Goal: Information Seeking & Learning: Learn about a topic

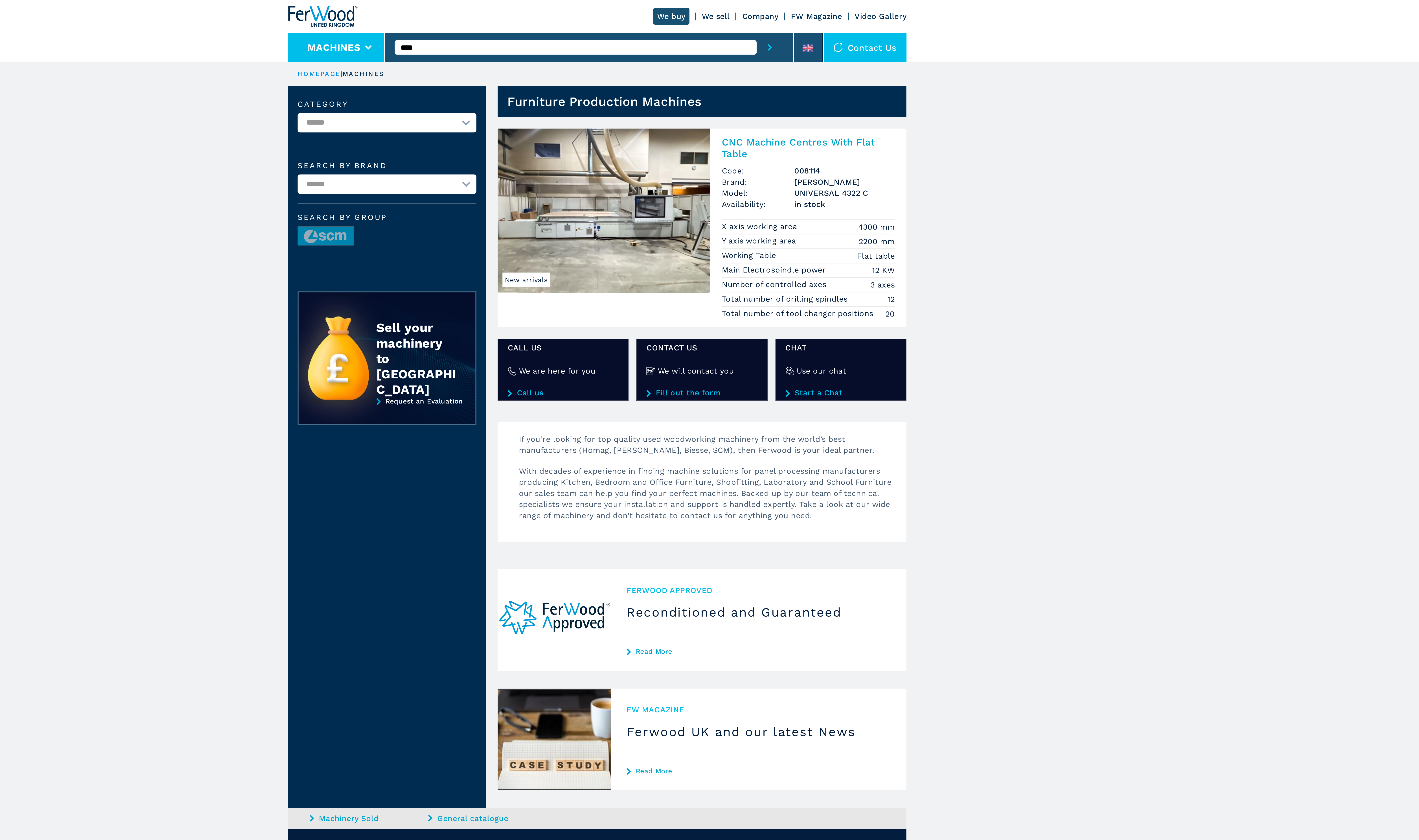
drag, startPoint x: 640, startPoint y: 23, endPoint x: 603, endPoint y: 20, distance: 37.1
click at [603, 20] on div "We buy We sell Company FW Magazine Video Gallery Machines **** Contact us" at bounding box center [709, 14] width 281 height 28
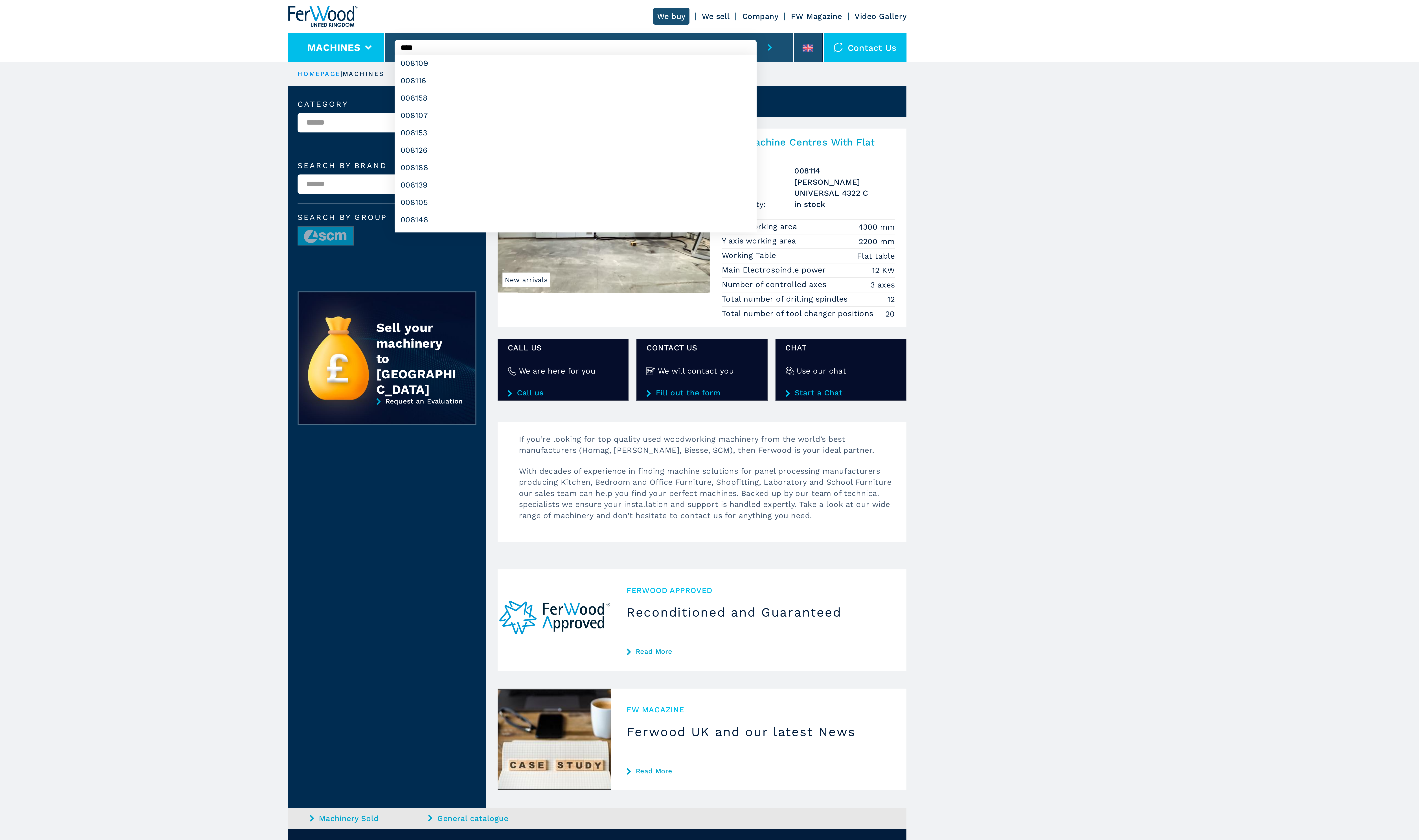
type input "****"
click at [782, 15] on button "submit-button" at bounding box center [788, 21] width 12 height 13
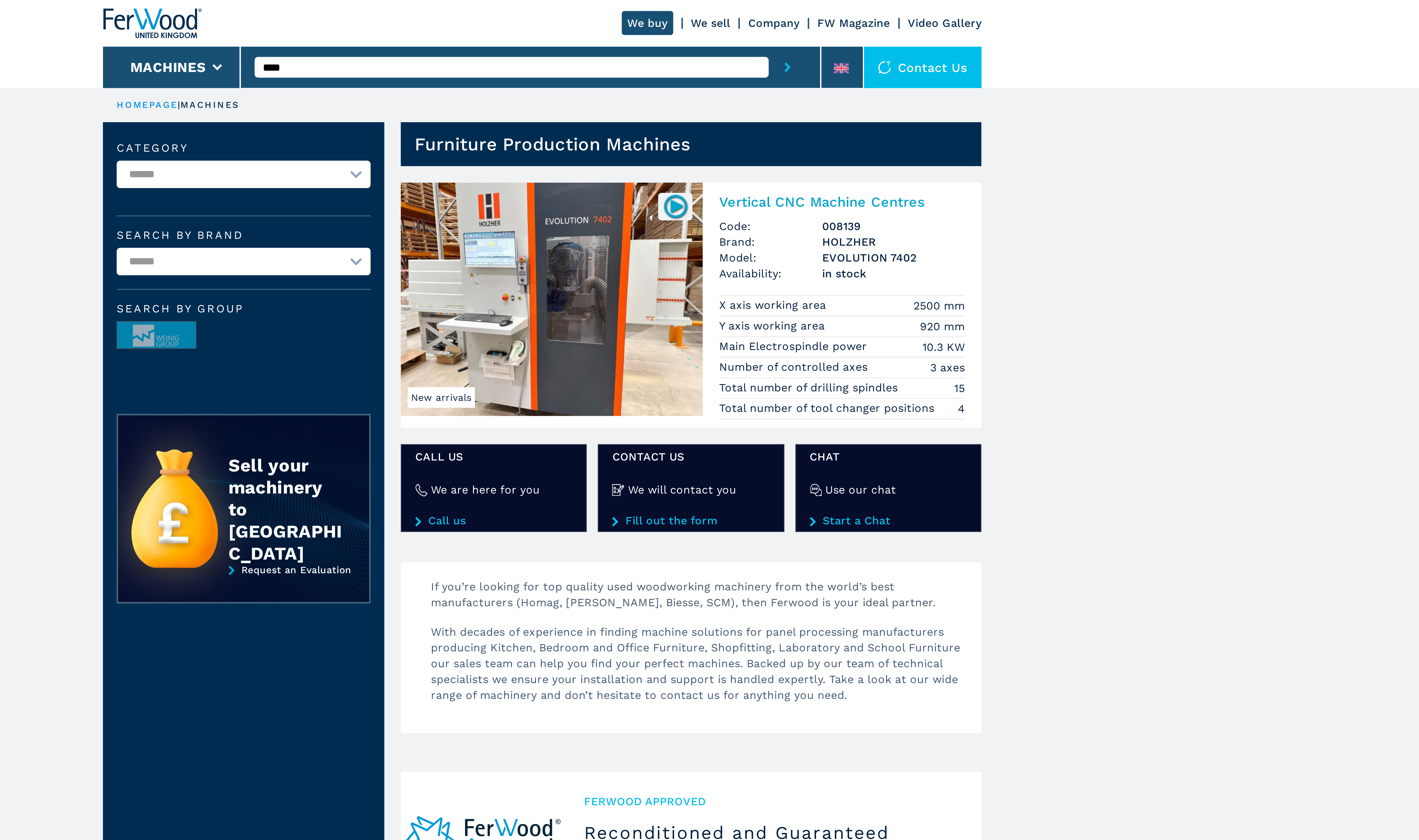
click at [712, 84] on img at bounding box center [713, 96] width 97 height 75
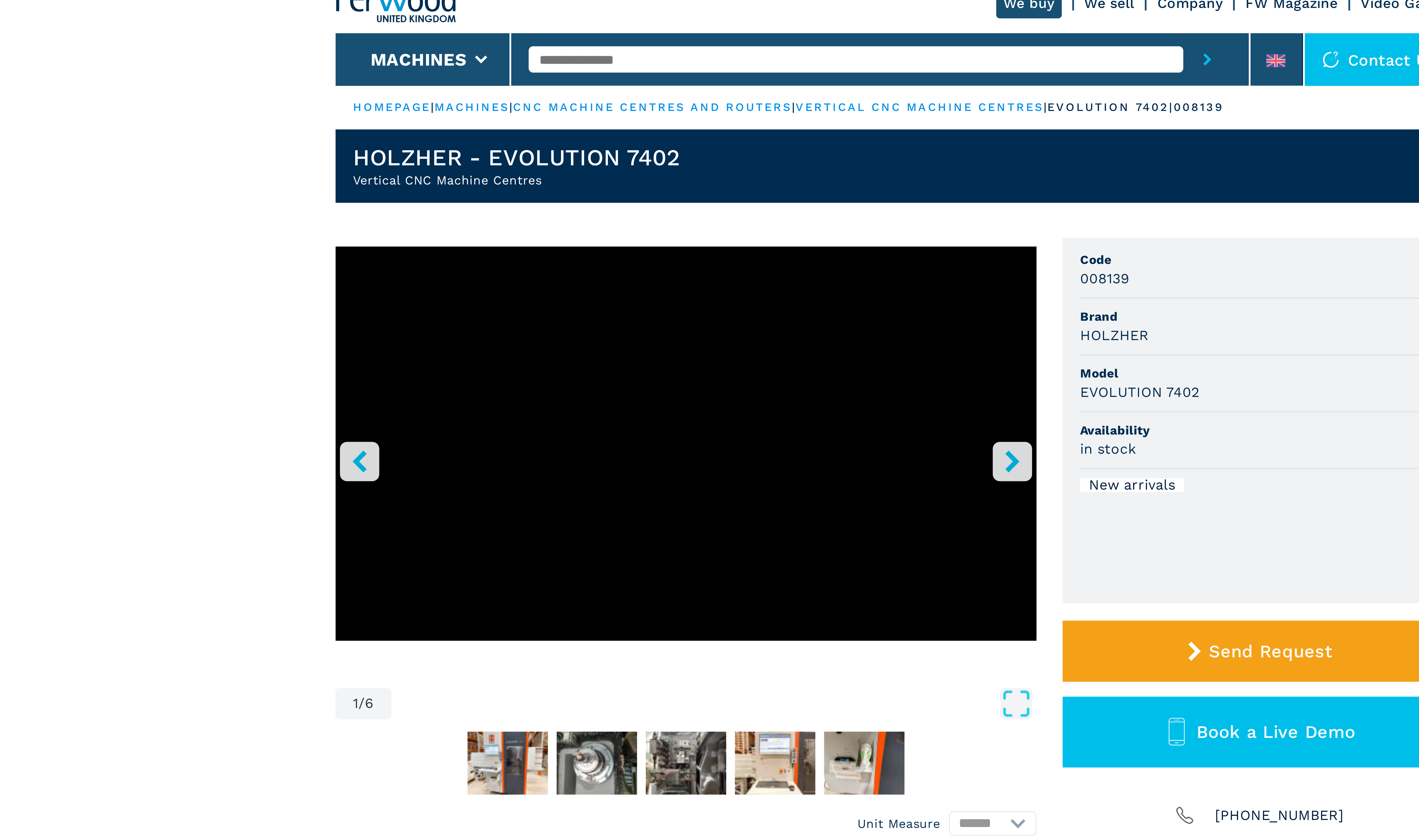
click at [738, 120] on icon "right-button" at bounding box center [739, 123] width 6 height 6
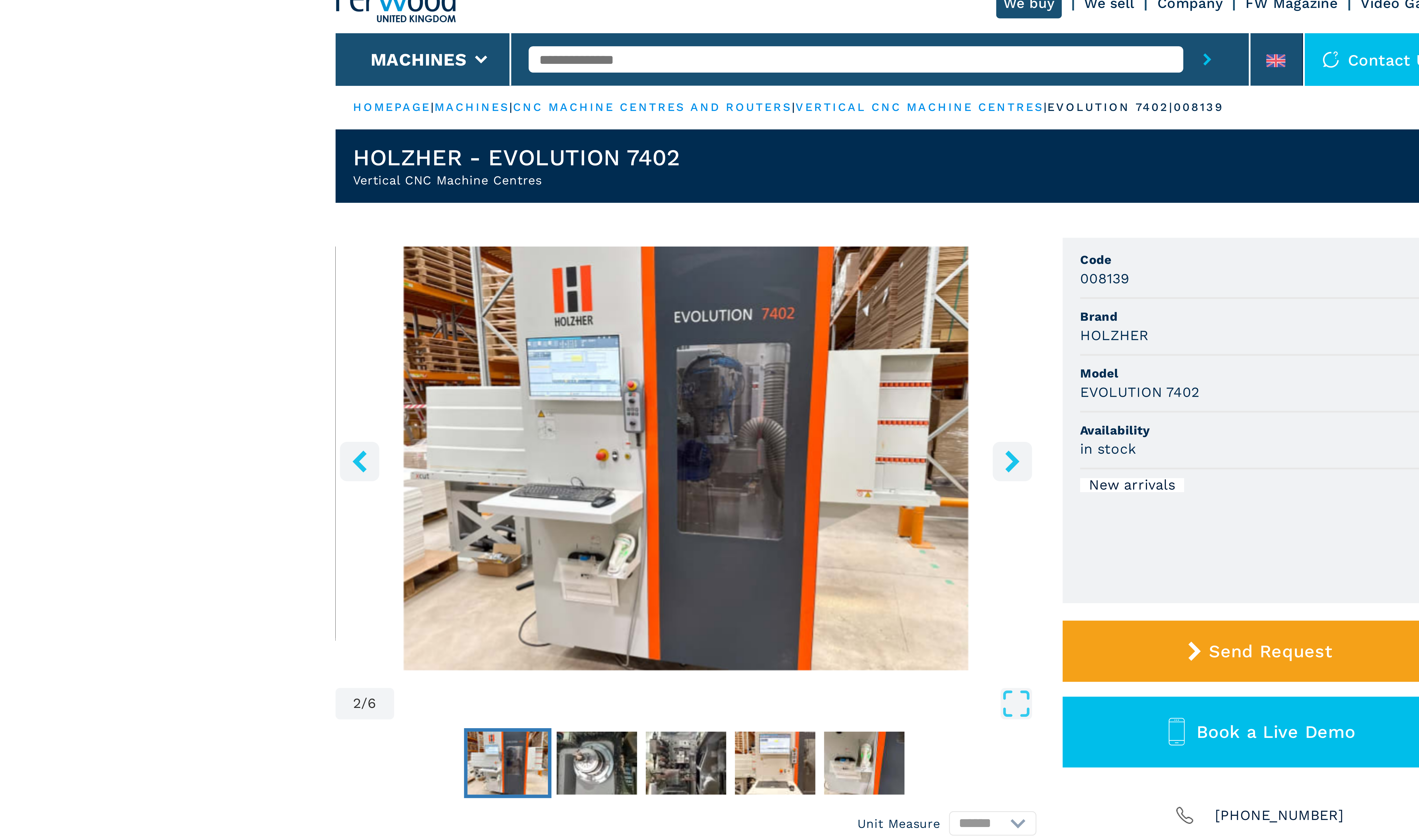
click at [738, 120] on icon "right-button" at bounding box center [739, 123] width 6 height 6
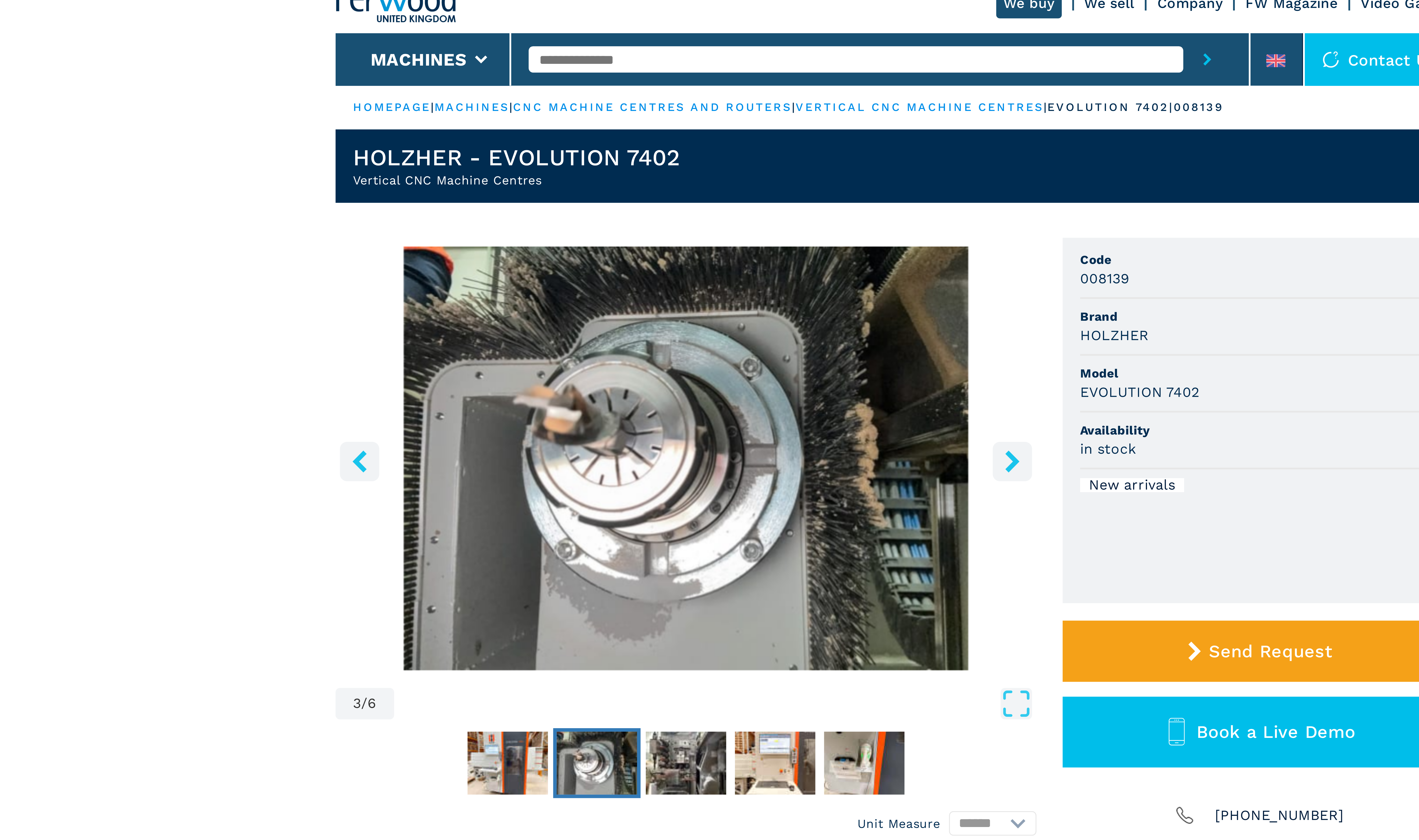
click at [738, 120] on icon "right-button" at bounding box center [739, 123] width 6 height 6
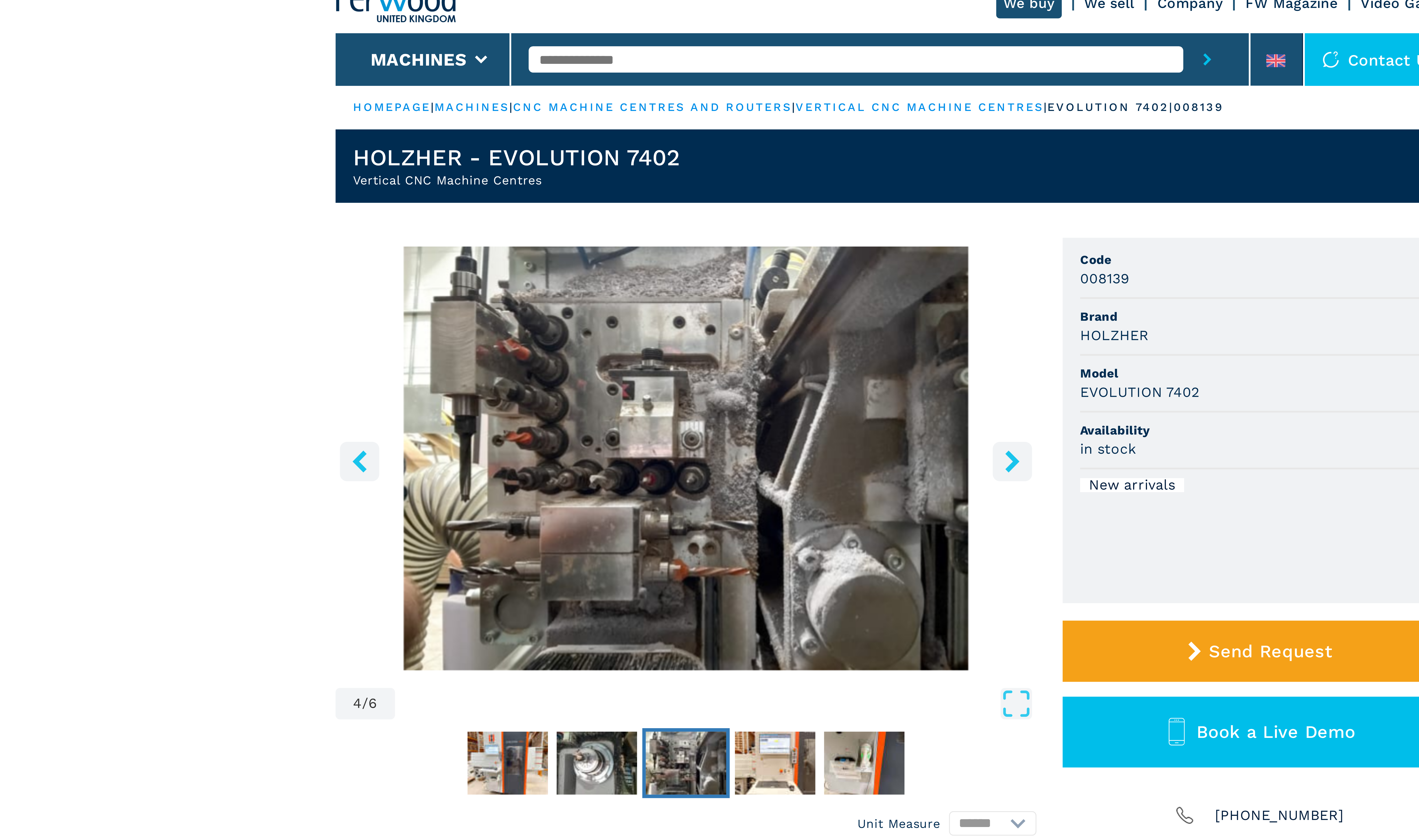
click at [738, 120] on icon "right-button" at bounding box center [739, 123] width 6 height 6
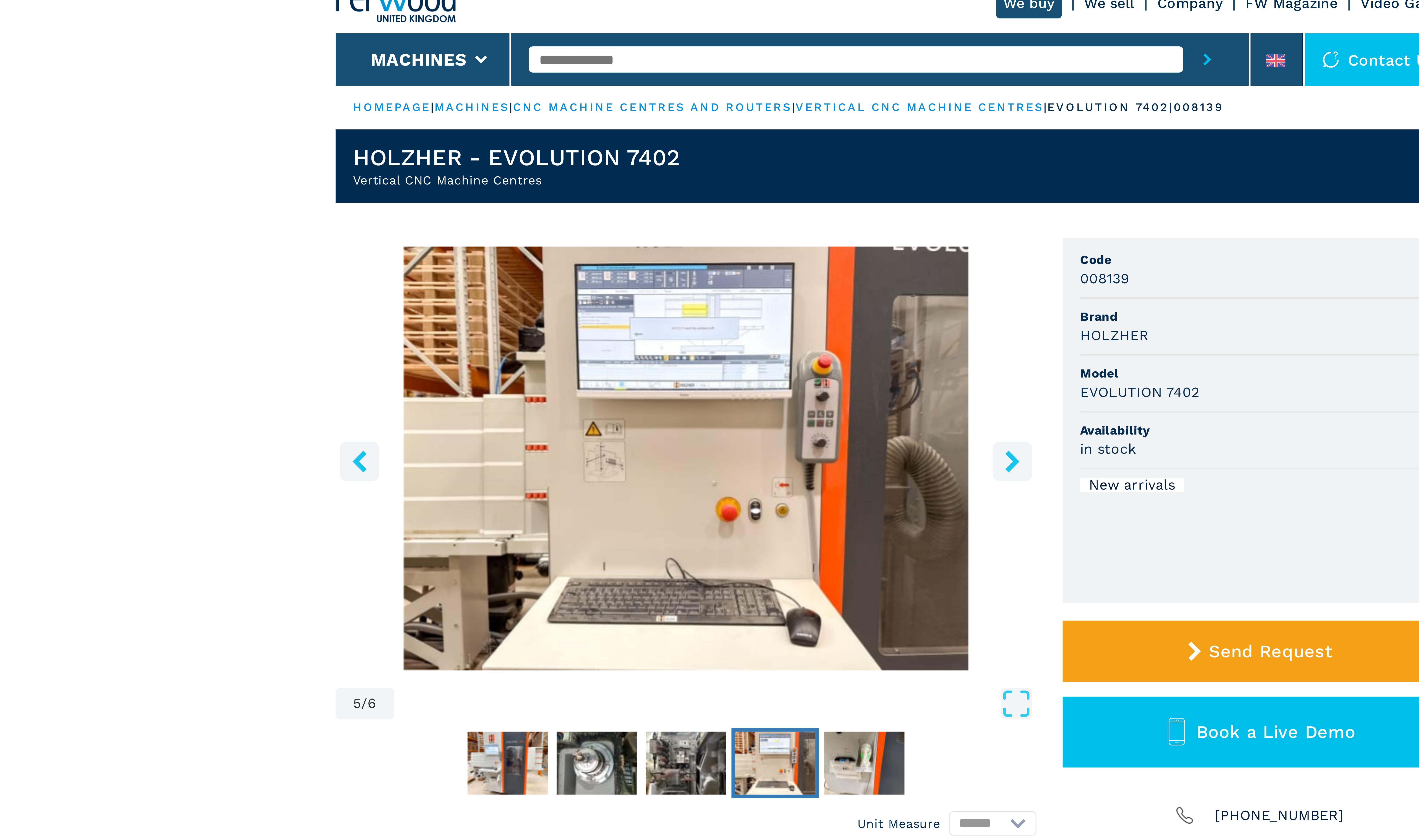
click at [738, 120] on icon "right-button" at bounding box center [739, 123] width 6 height 6
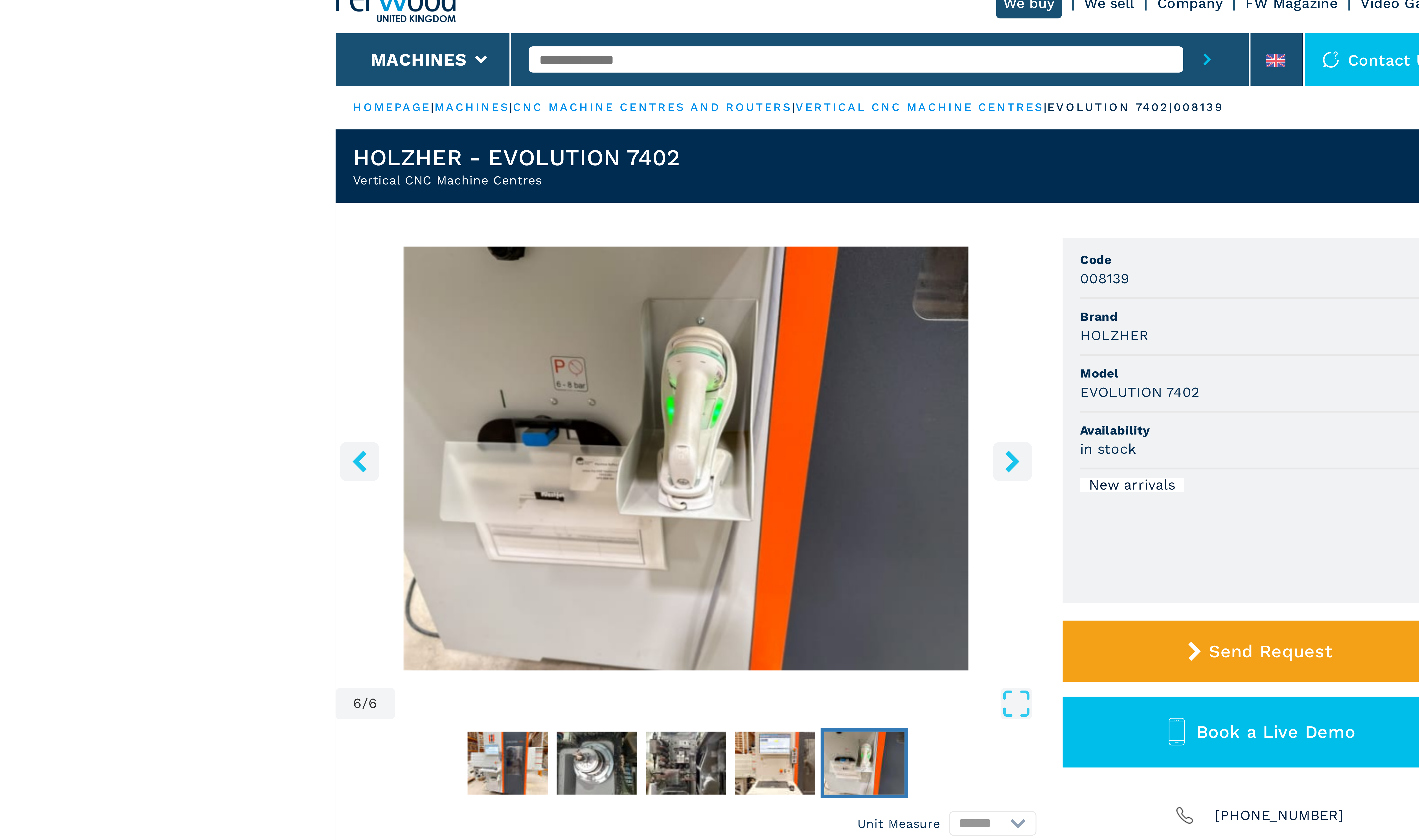
click at [738, 120] on icon "right-button" at bounding box center [739, 123] width 6 height 6
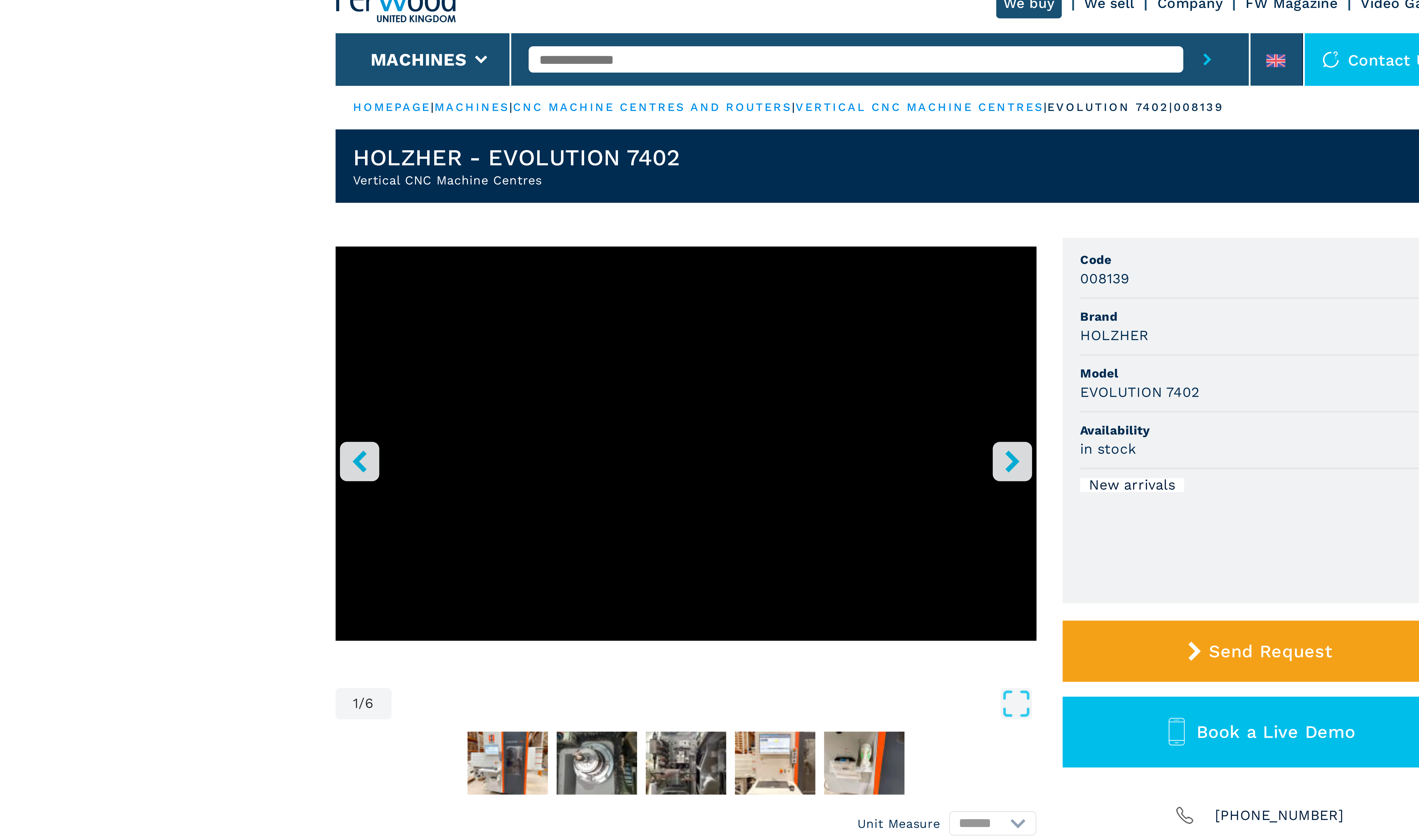
click at [738, 120] on icon "right-button" at bounding box center [739, 123] width 6 height 6
